Goal: Find specific page/section: Find specific page/section

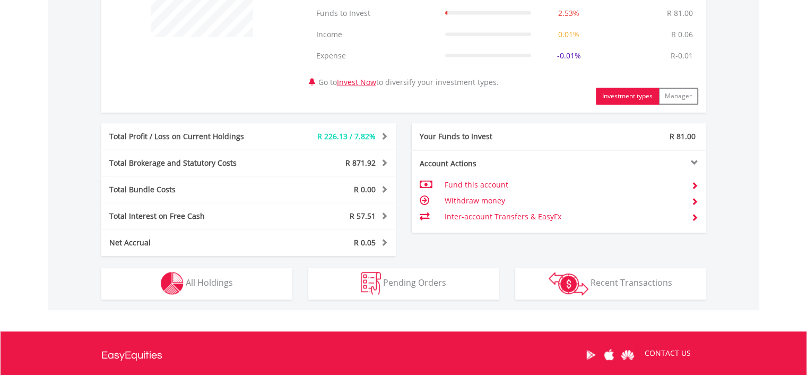
scroll to position [477, 0]
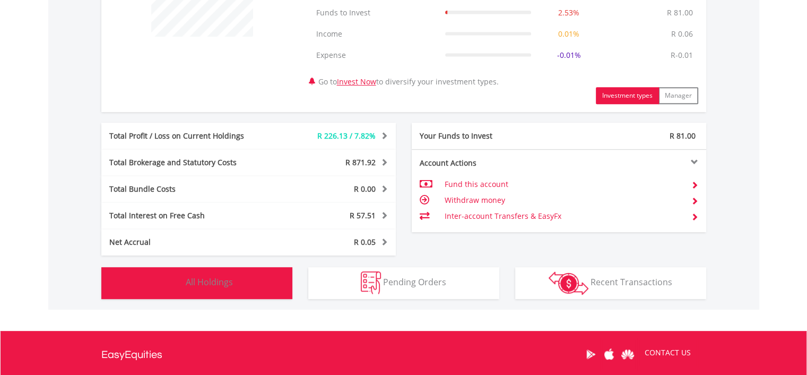
click at [225, 280] on span "All Holdings" at bounding box center [209, 282] width 47 height 12
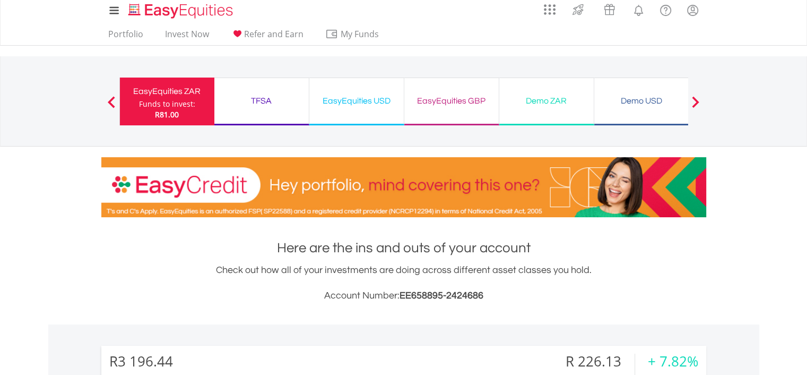
scroll to position [0, 0]
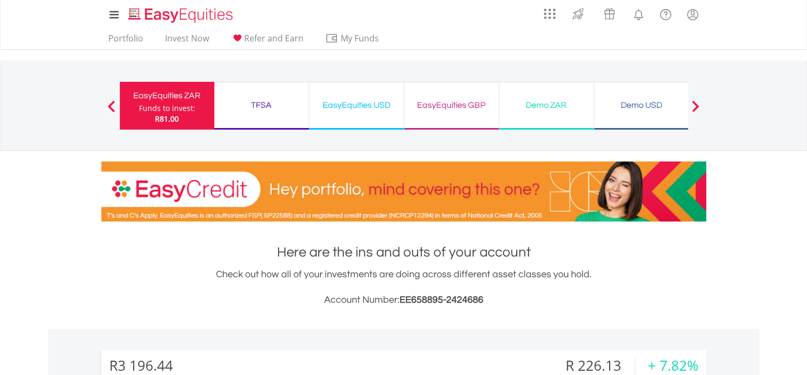
click at [341, 99] on div "EasyEquities USD" at bounding box center [357, 105] width 82 height 15
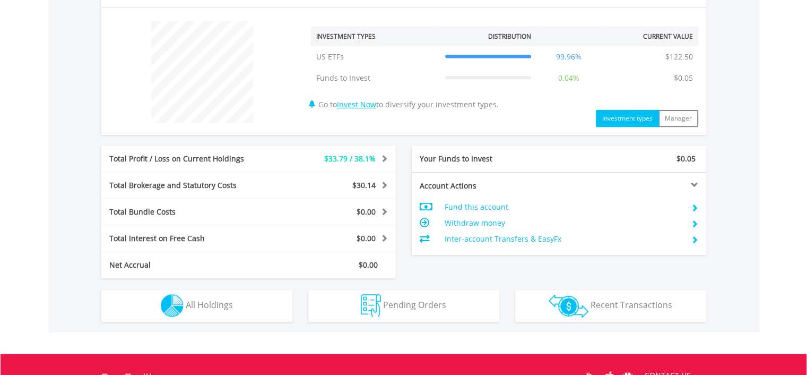
scroll to position [424, 0]
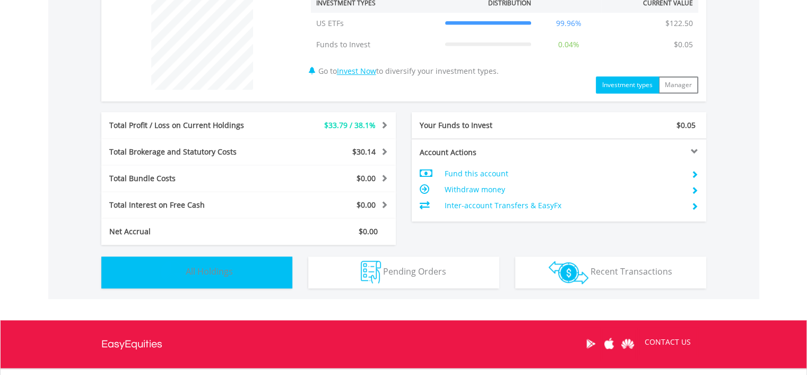
click at [223, 275] on span "All Holdings" at bounding box center [209, 271] width 47 height 12
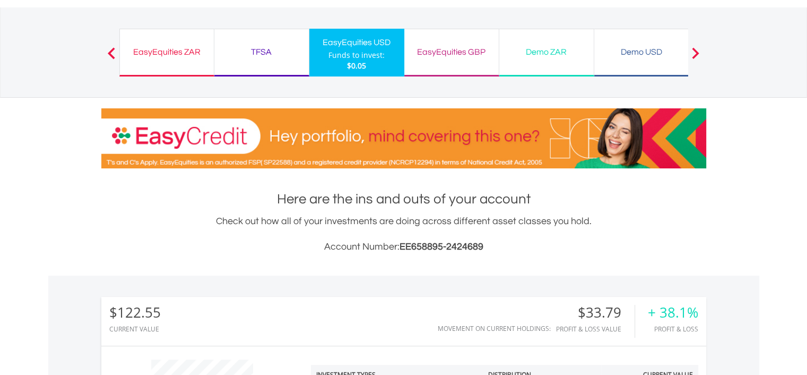
scroll to position [0, 0]
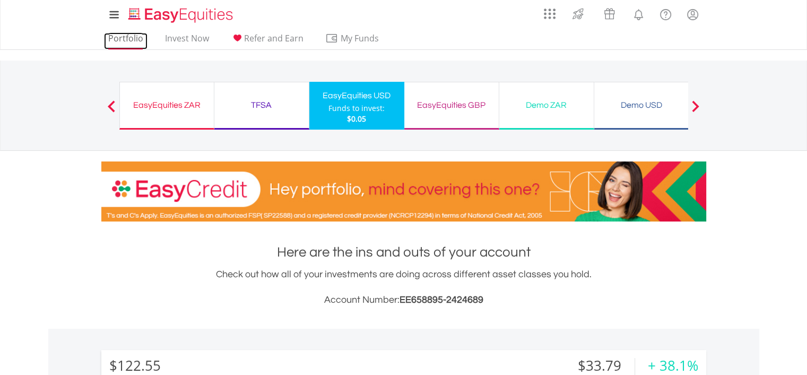
click at [121, 38] on link "Portfolio" at bounding box center [125, 41] width 43 height 16
